Goal: Task Accomplishment & Management: Use online tool/utility

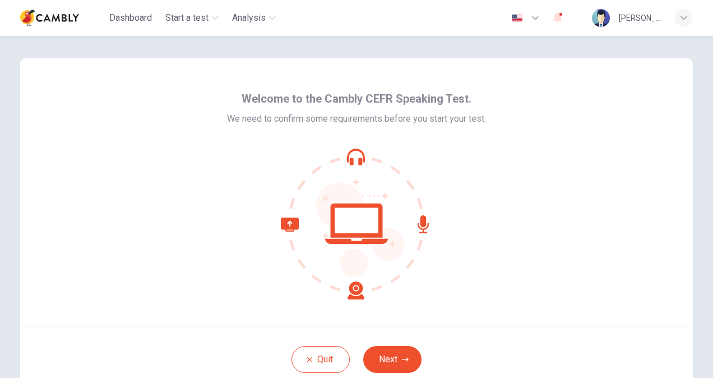
click at [458, 262] on div at bounding box center [356, 223] width 259 height 151
click at [356, 152] on icon at bounding box center [356, 223] width 151 height 151
click at [386, 360] on button "Next" at bounding box center [392, 359] width 58 height 27
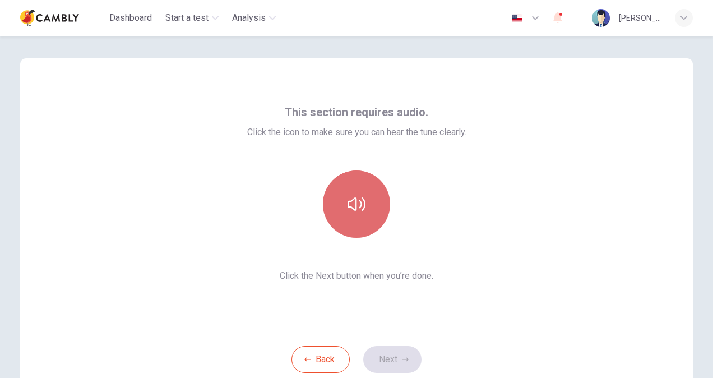
click at [359, 192] on button "button" at bounding box center [356, 203] width 67 height 67
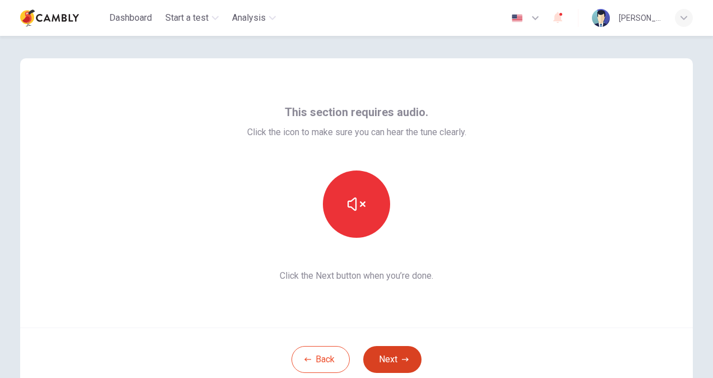
click at [402, 361] on icon "button" at bounding box center [405, 359] width 7 height 7
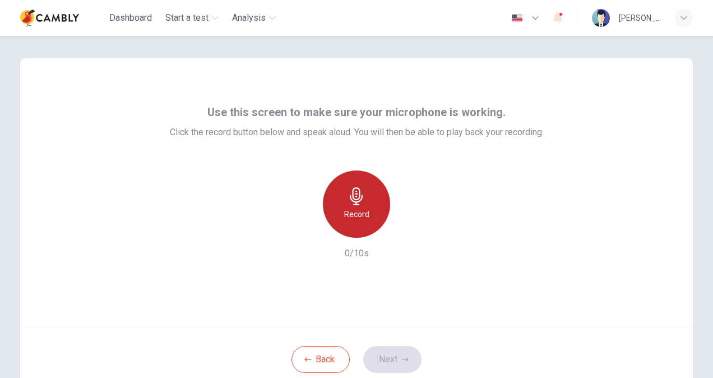
click at [362, 193] on icon "button" at bounding box center [356, 196] width 18 height 18
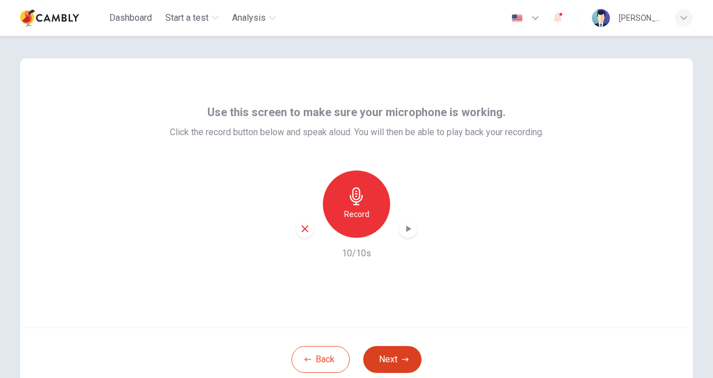
click at [391, 354] on button "Next" at bounding box center [392, 359] width 58 height 27
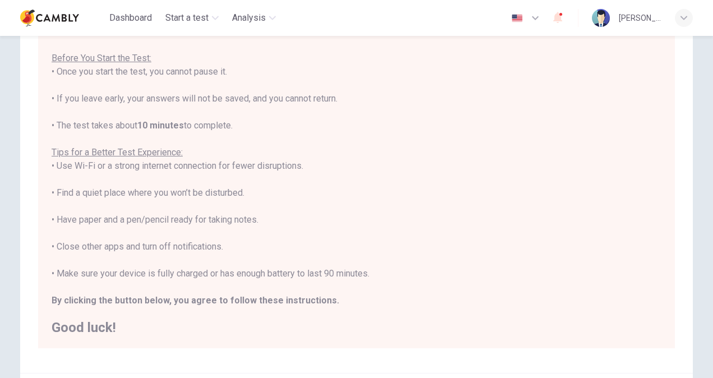
scroll to position [210, 0]
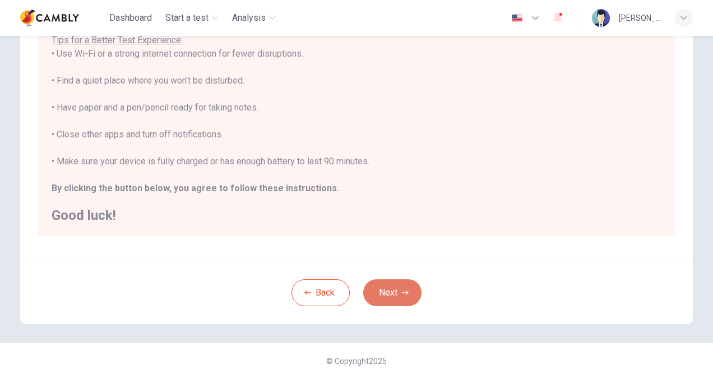
click at [402, 289] on icon "button" at bounding box center [405, 292] width 7 height 7
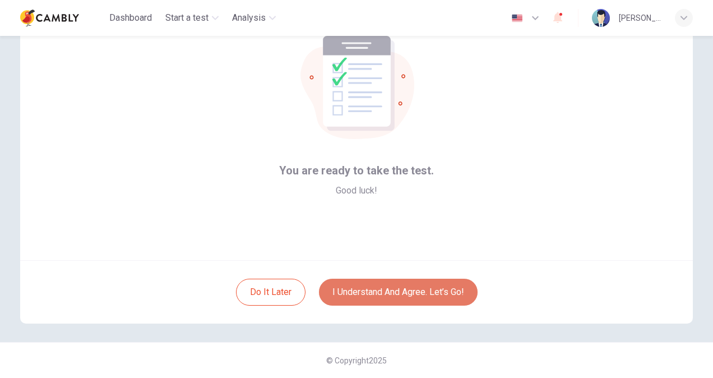
click at [379, 291] on button "I understand and agree. Let’s go!" at bounding box center [398, 291] width 159 height 27
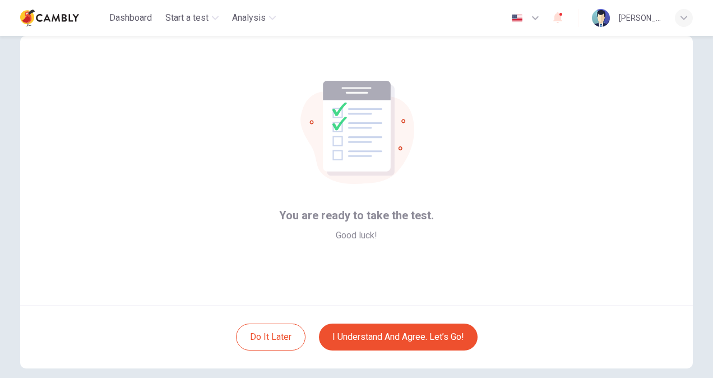
scroll to position [0, 0]
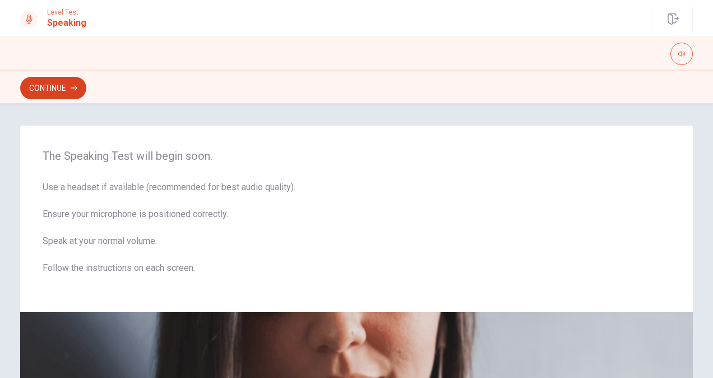
click at [52, 82] on button "Continue" at bounding box center [53, 88] width 66 height 22
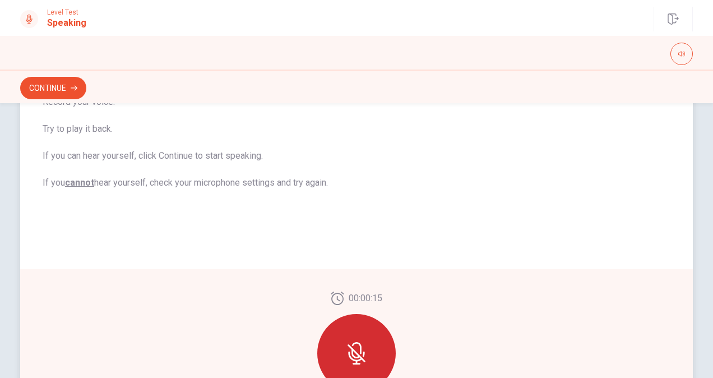
scroll to position [280, 0]
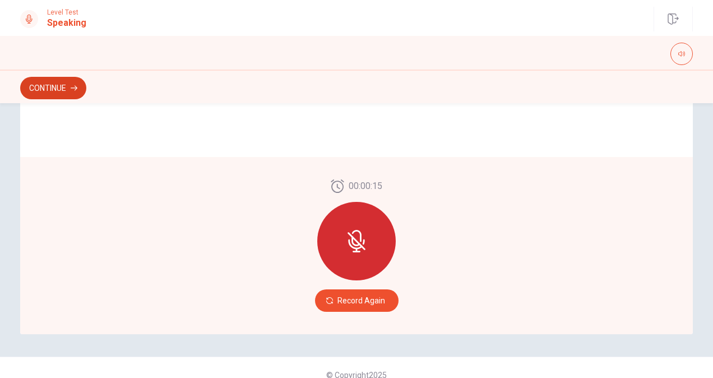
click at [56, 85] on button "Continue" at bounding box center [53, 88] width 66 height 22
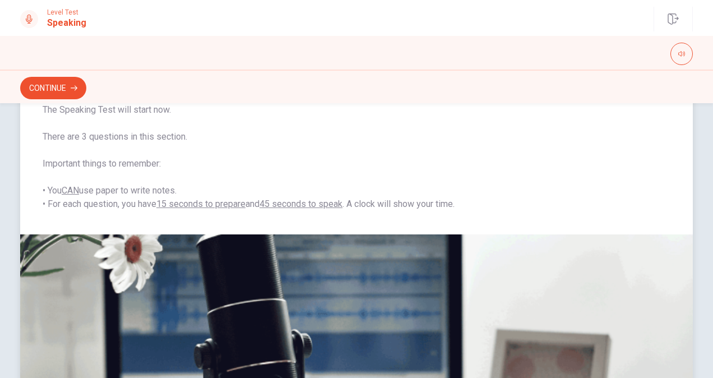
scroll to position [71, 0]
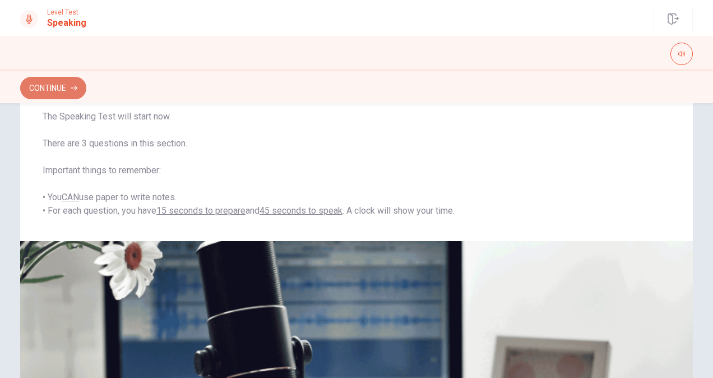
click at [40, 89] on button "Continue" at bounding box center [53, 88] width 66 height 22
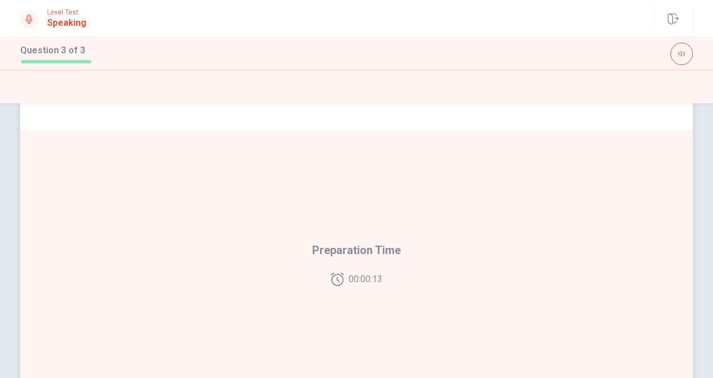
scroll to position [224, 0]
click at [343, 203] on div "Preparation Time 00:00:11" at bounding box center [356, 256] width 672 height 267
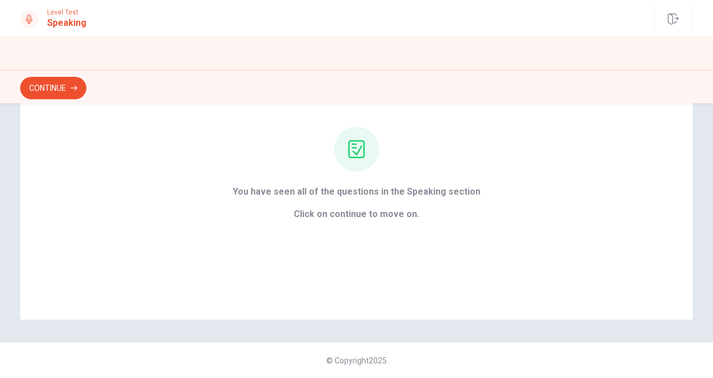
scroll to position [97, 0]
click at [40, 92] on button "Continue" at bounding box center [53, 88] width 66 height 22
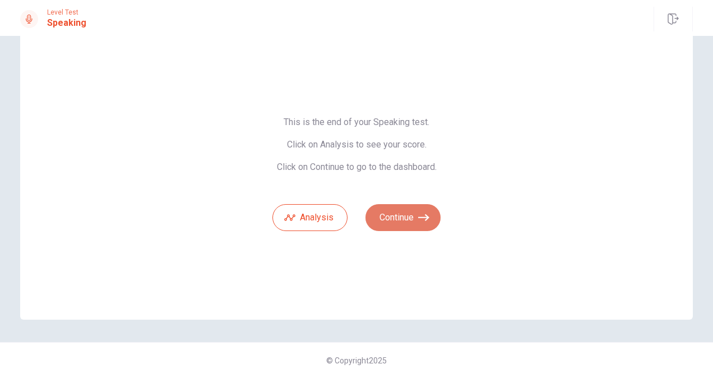
click at [393, 220] on button "Continue" at bounding box center [402, 217] width 75 height 27
